Goal: Transaction & Acquisition: Purchase product/service

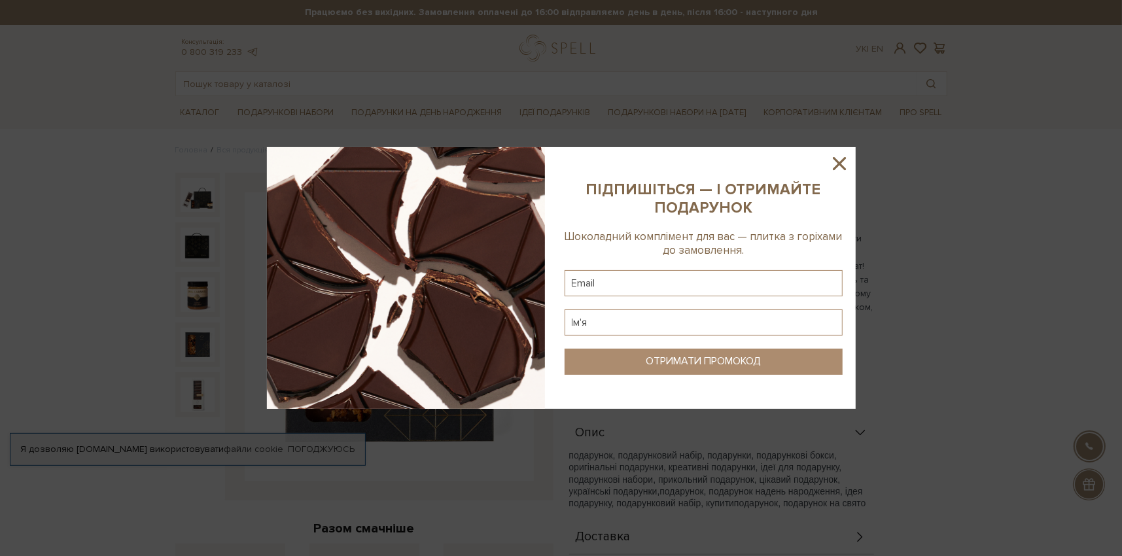
click at [837, 162] on icon at bounding box center [839, 163] width 13 height 13
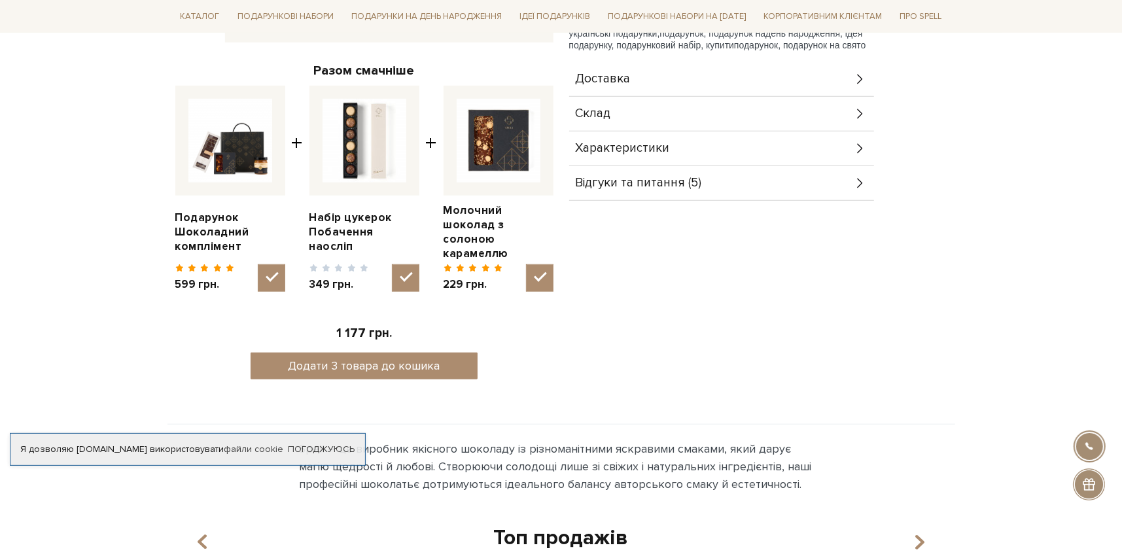
scroll to position [65, 0]
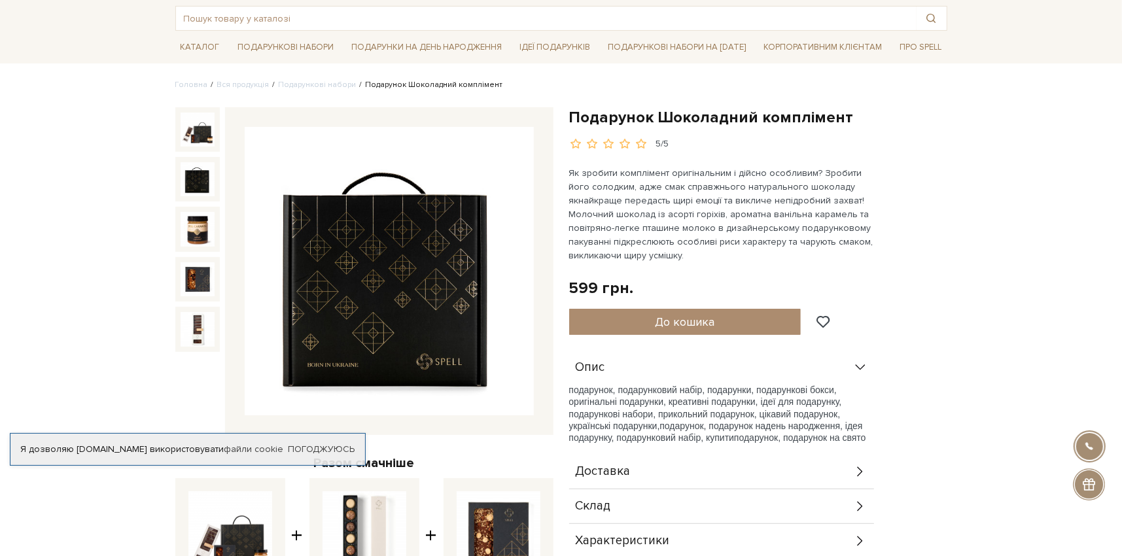
click at [187, 169] on img at bounding box center [198, 179] width 34 height 34
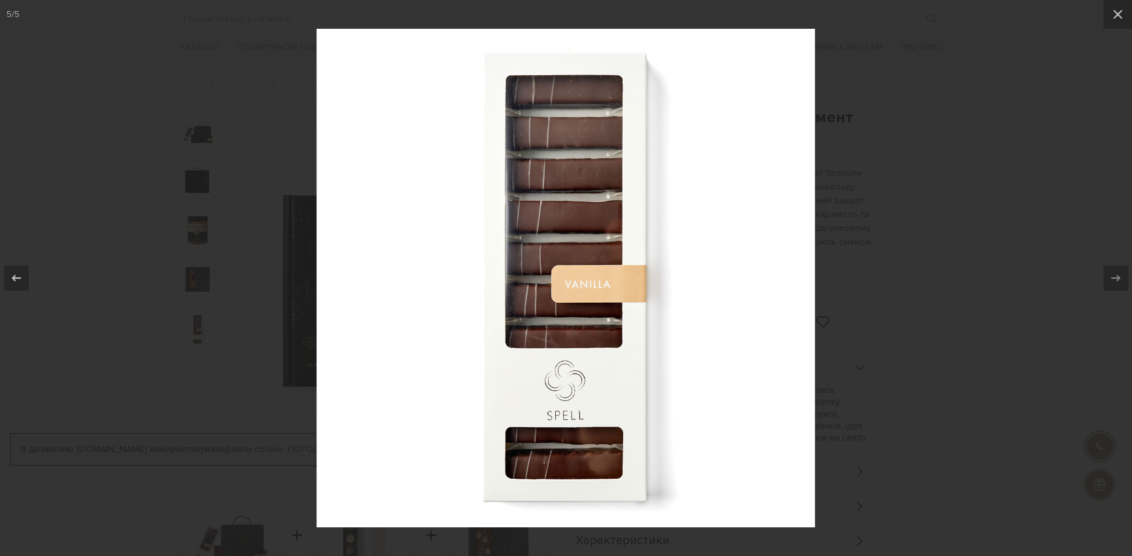
click at [939, 218] on div at bounding box center [566, 278] width 1132 height 556
